Goal: Transaction & Acquisition: Purchase product/service

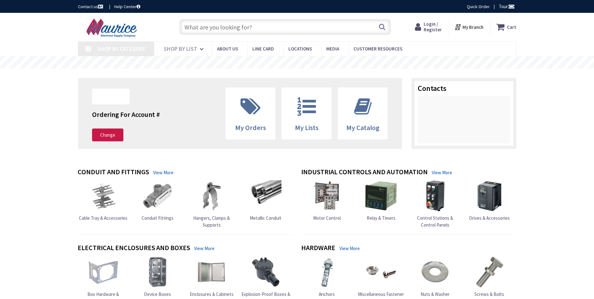
type input "[PERSON_NAME] Dr, [GEOGRAPHIC_DATA], [GEOGRAPHIC_DATA]"
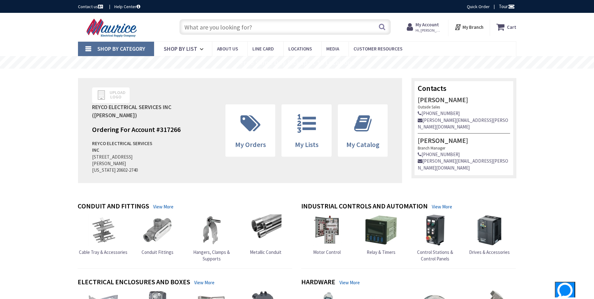
click at [431, 30] on span "Hi, [PERSON_NAME]" at bounding box center [429, 30] width 27 height 5
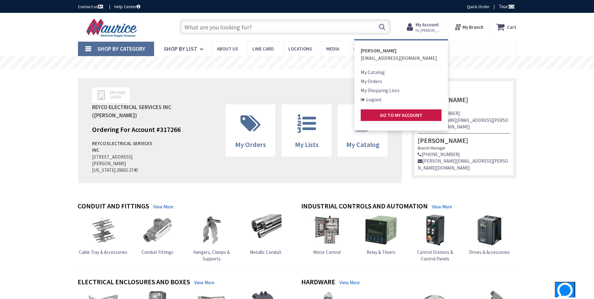
click at [484, 51] on nav "Shop By Category Conduit and Fittings Cable Tray & Accessories Cable Trays Cabl…" at bounding box center [297, 48] width 439 height 15
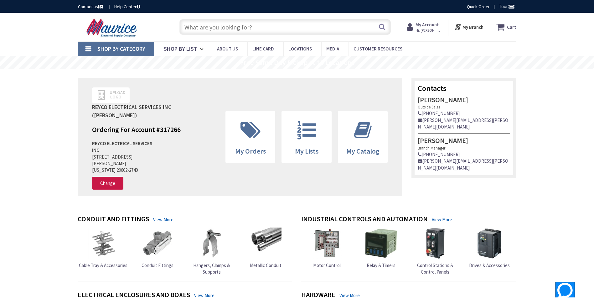
click at [212, 30] on input "text" at bounding box center [286, 27] width 212 height 16
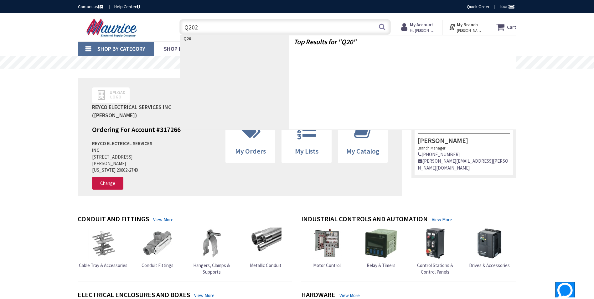
type input "Q2020"
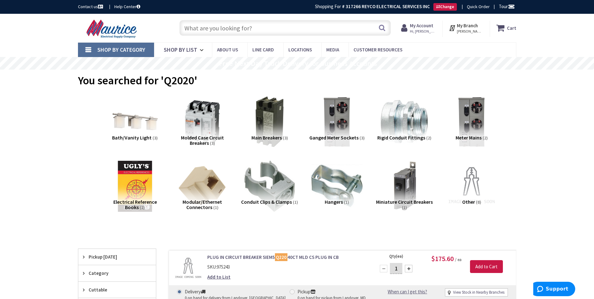
click at [253, 27] on input "text" at bounding box center [286, 28] width 212 height 16
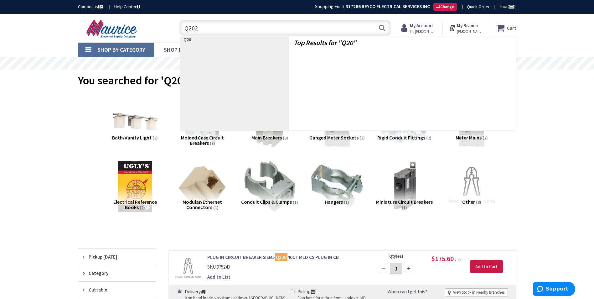
type input "Q2020"
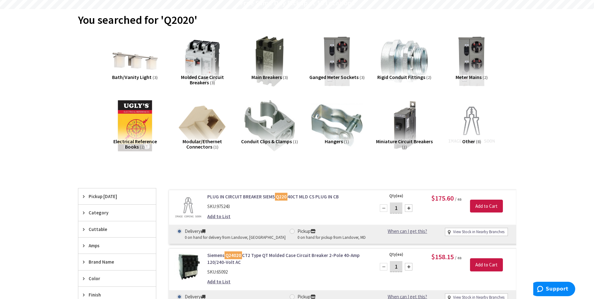
scroll to position [157, 0]
